Goal: Transaction & Acquisition: Purchase product/service

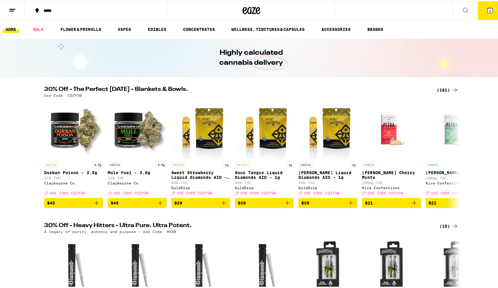
click at [452, 88] on icon at bounding box center [455, 88] width 7 height 7
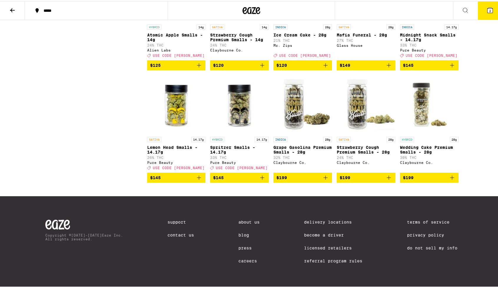
scroll to position [3611, 0]
